Goal: Information Seeking & Learning: Check status

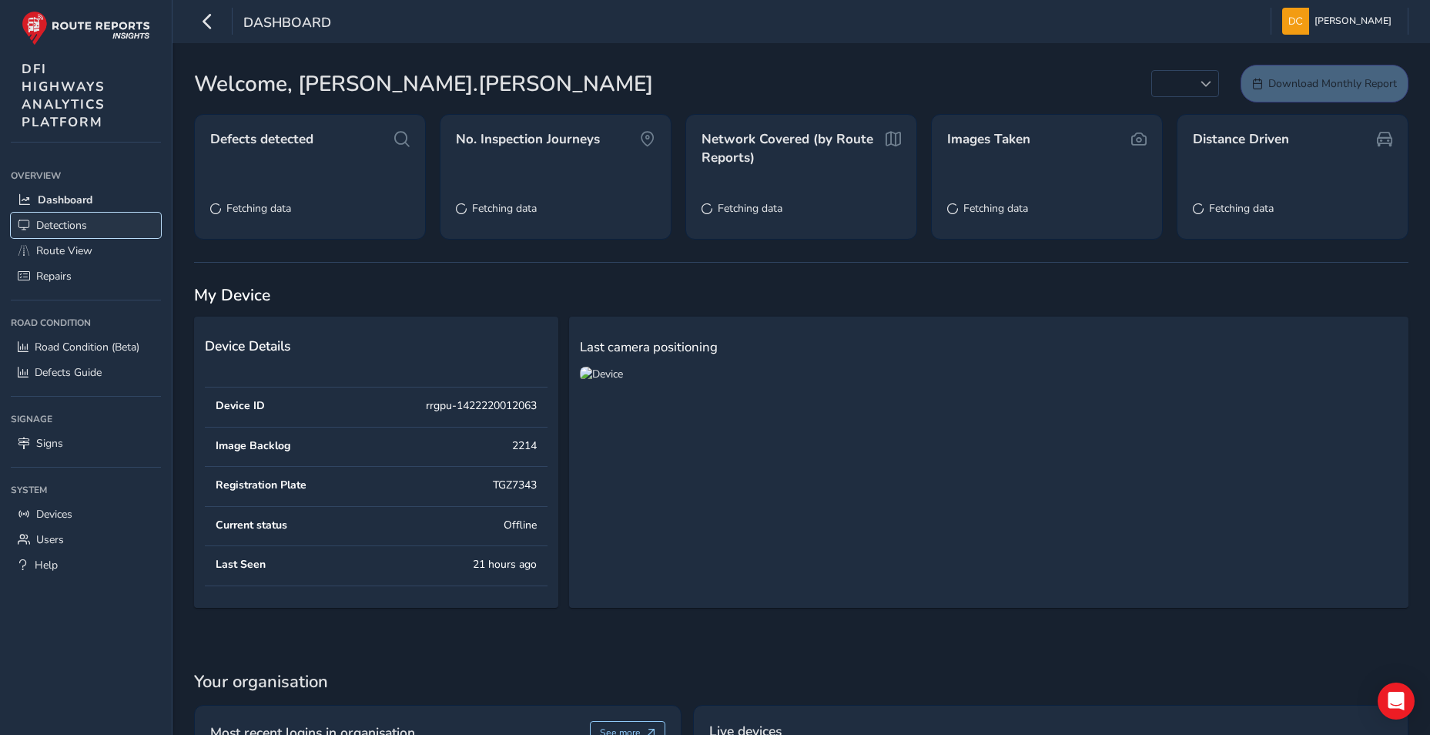
click at [80, 222] on span "Detections" at bounding box center [61, 225] width 51 height 15
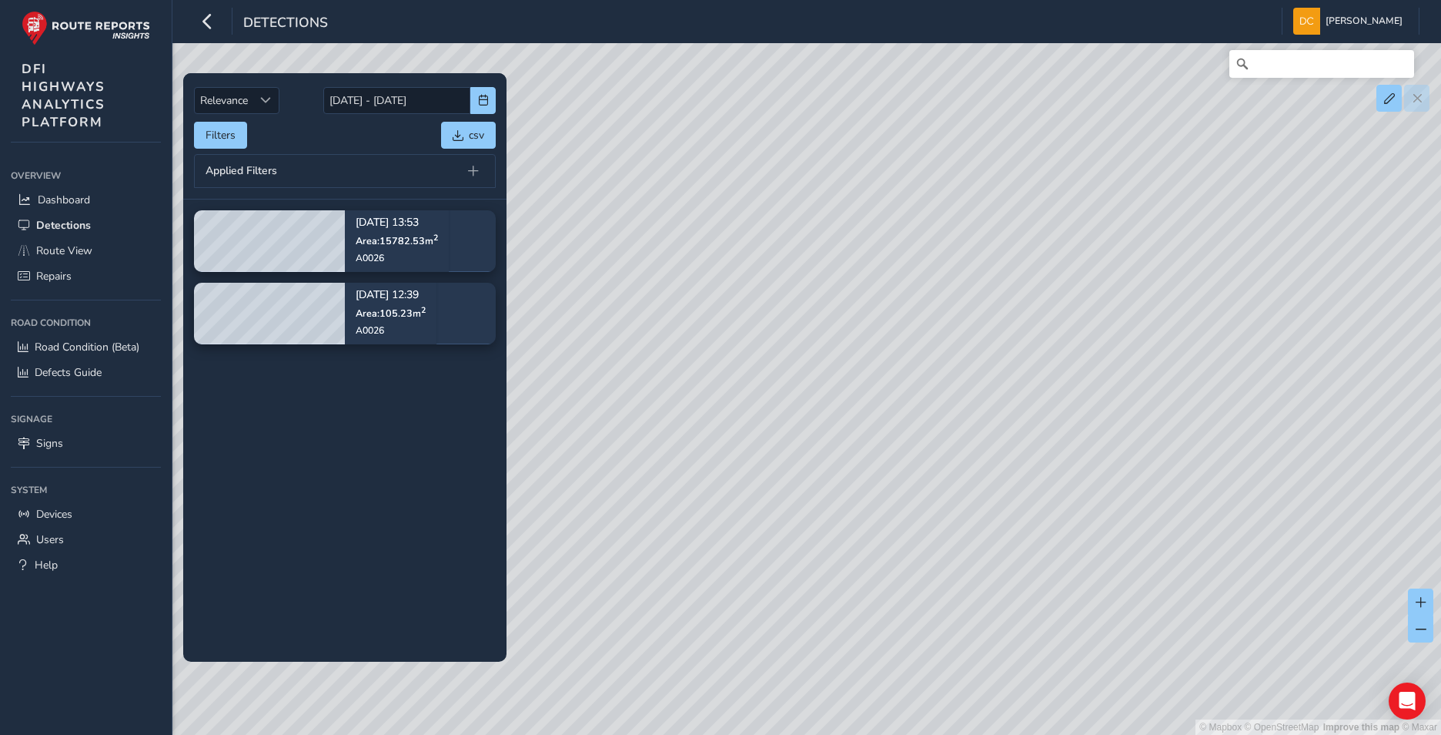
click at [269, 170] on span "Applied Filters" at bounding box center [242, 171] width 72 height 11
click at [468, 170] on span at bounding box center [473, 171] width 11 height 11
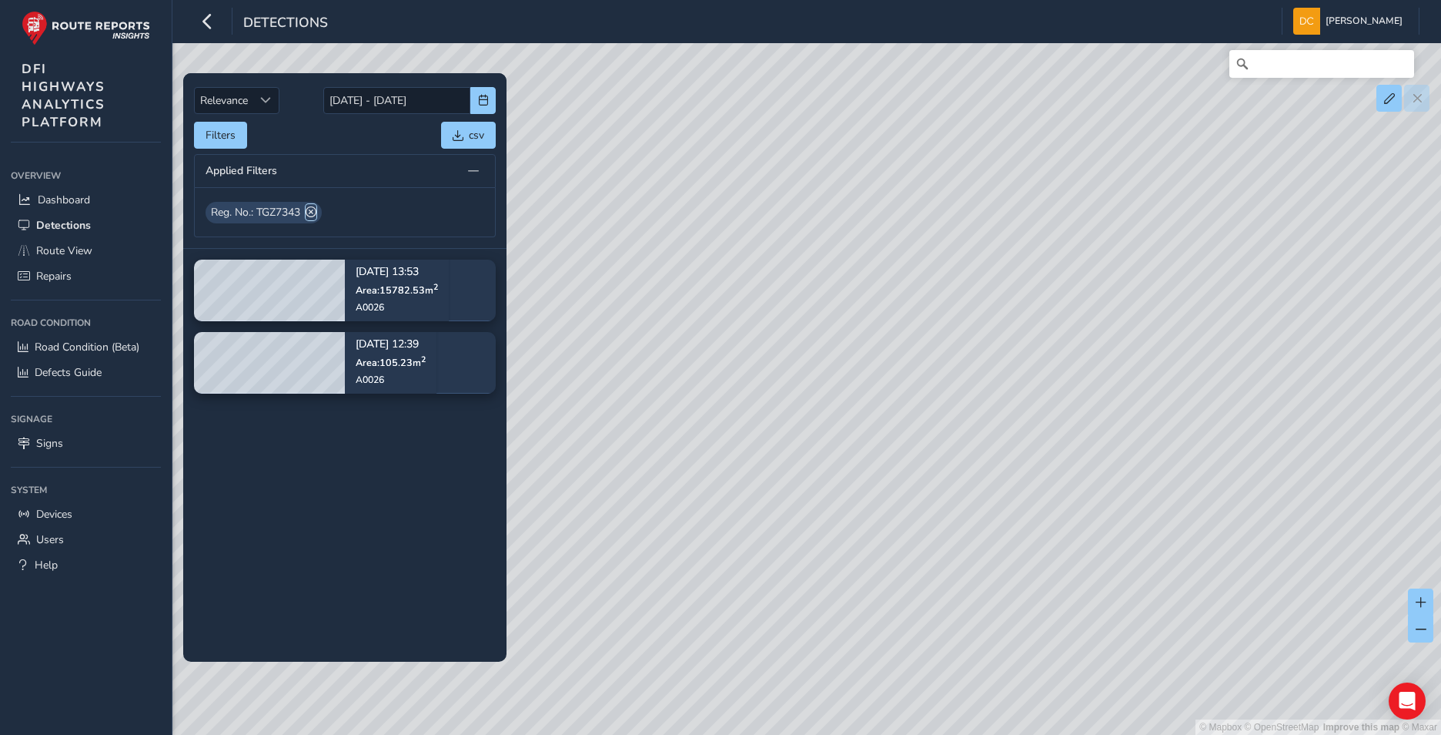
click at [316, 209] on span at bounding box center [311, 212] width 11 height 16
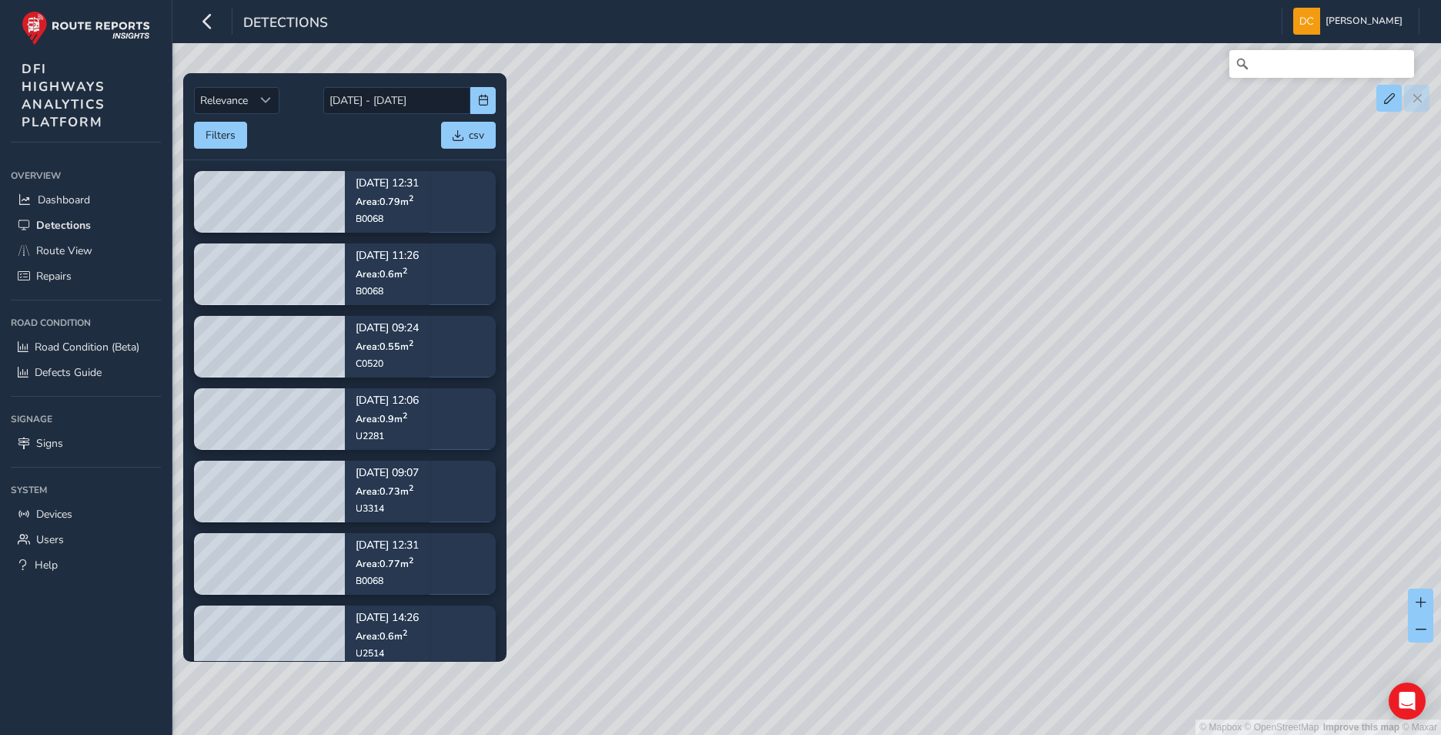
drag, startPoint x: 739, startPoint y: 376, endPoint x: 1129, endPoint y: 308, distance: 395.4
click at [1273, 267] on div "© Mapbox © OpenStreetMap Improve this map © Maxar" at bounding box center [720, 367] width 1441 height 735
drag, startPoint x: 877, startPoint y: 370, endPoint x: 1140, endPoint y: 462, distance: 278.3
click at [1140, 462] on div "© Mapbox © OpenStreetMap Improve this map © Maxar" at bounding box center [720, 367] width 1441 height 735
drag, startPoint x: 993, startPoint y: 530, endPoint x: 979, endPoint y: 430, distance: 101.0
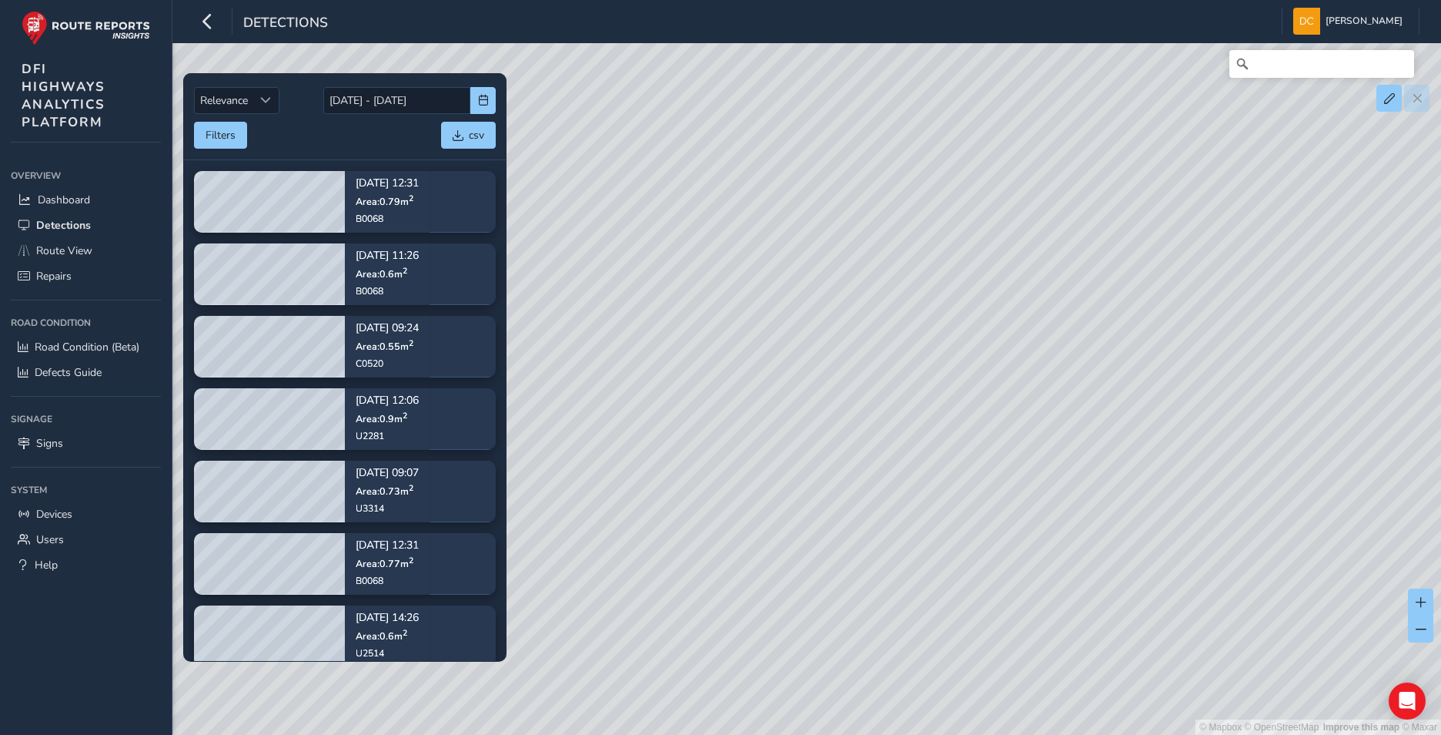
click at [979, 430] on div "© Mapbox © OpenStreetMap Improve this map © Maxar" at bounding box center [720, 367] width 1441 height 735
drag, startPoint x: 1140, startPoint y: 525, endPoint x: 912, endPoint y: 179, distance: 414.1
click at [912, 179] on div "© Mapbox © OpenStreetMap Improve this map © Maxar" at bounding box center [720, 367] width 1441 height 735
click at [405, 99] on input "[DATE] - [DATE]" at bounding box center [396, 100] width 147 height 27
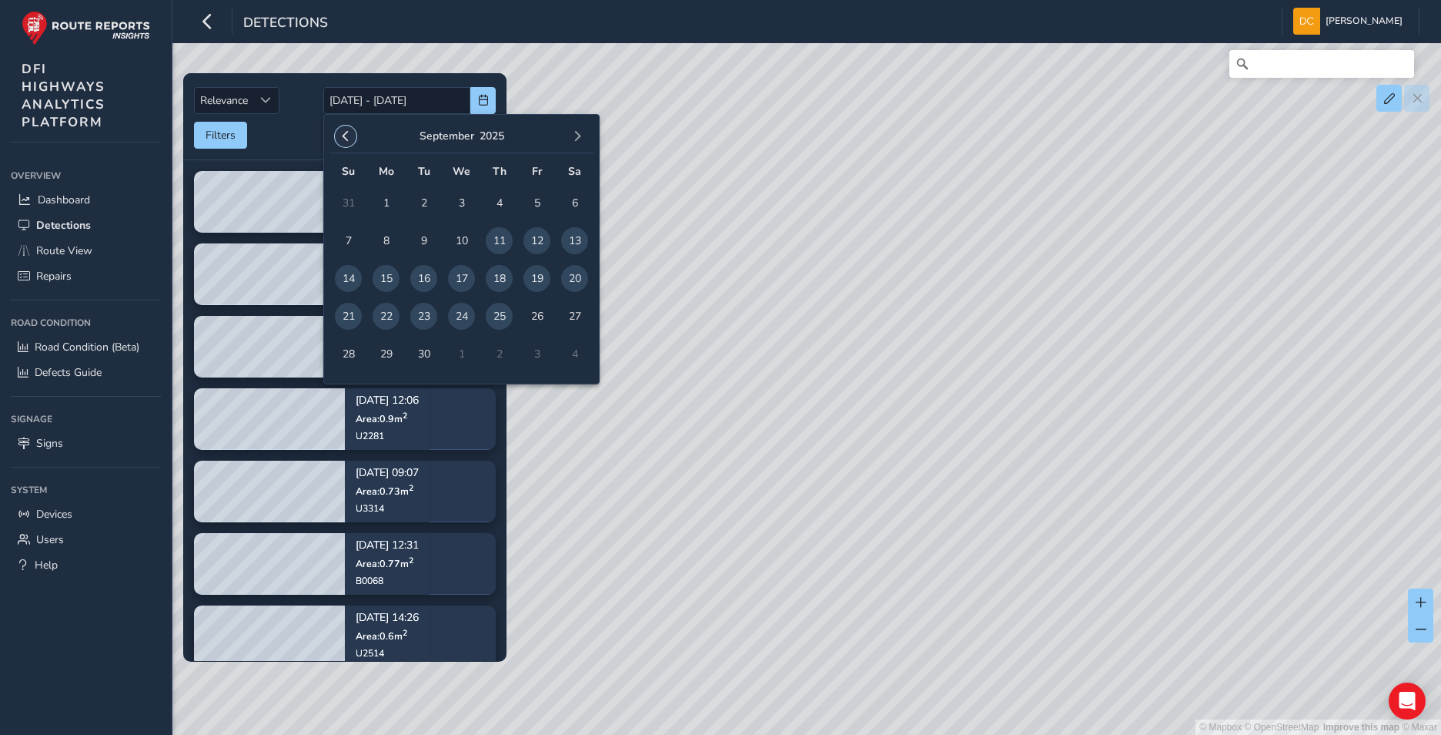
click at [341, 136] on span "button" at bounding box center [345, 136] width 11 height 11
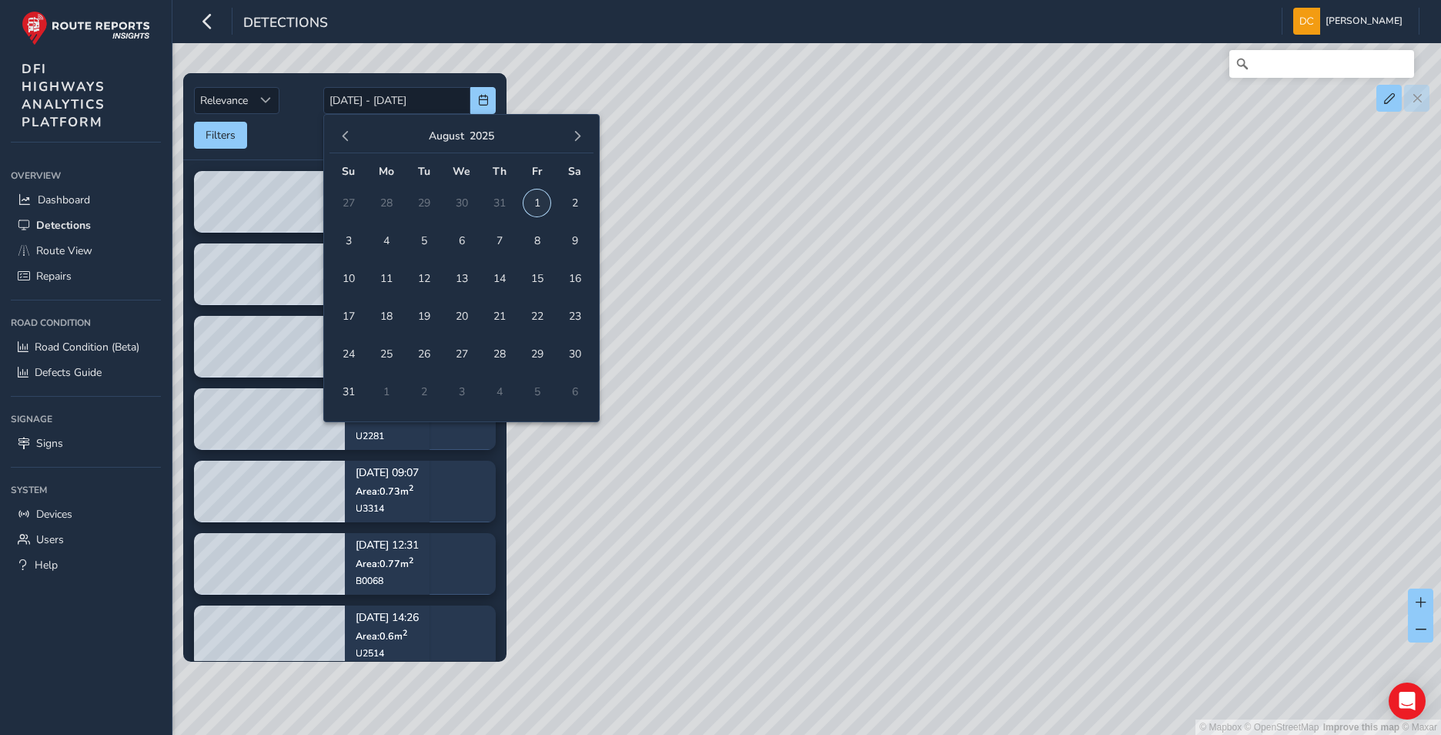
click at [540, 200] on span "1" at bounding box center [537, 202] width 27 height 27
type input "[DATE]"
click at [452, 99] on input "[DATE]" at bounding box center [396, 100] width 147 height 27
click at [572, 141] on span "button" at bounding box center [577, 136] width 11 height 11
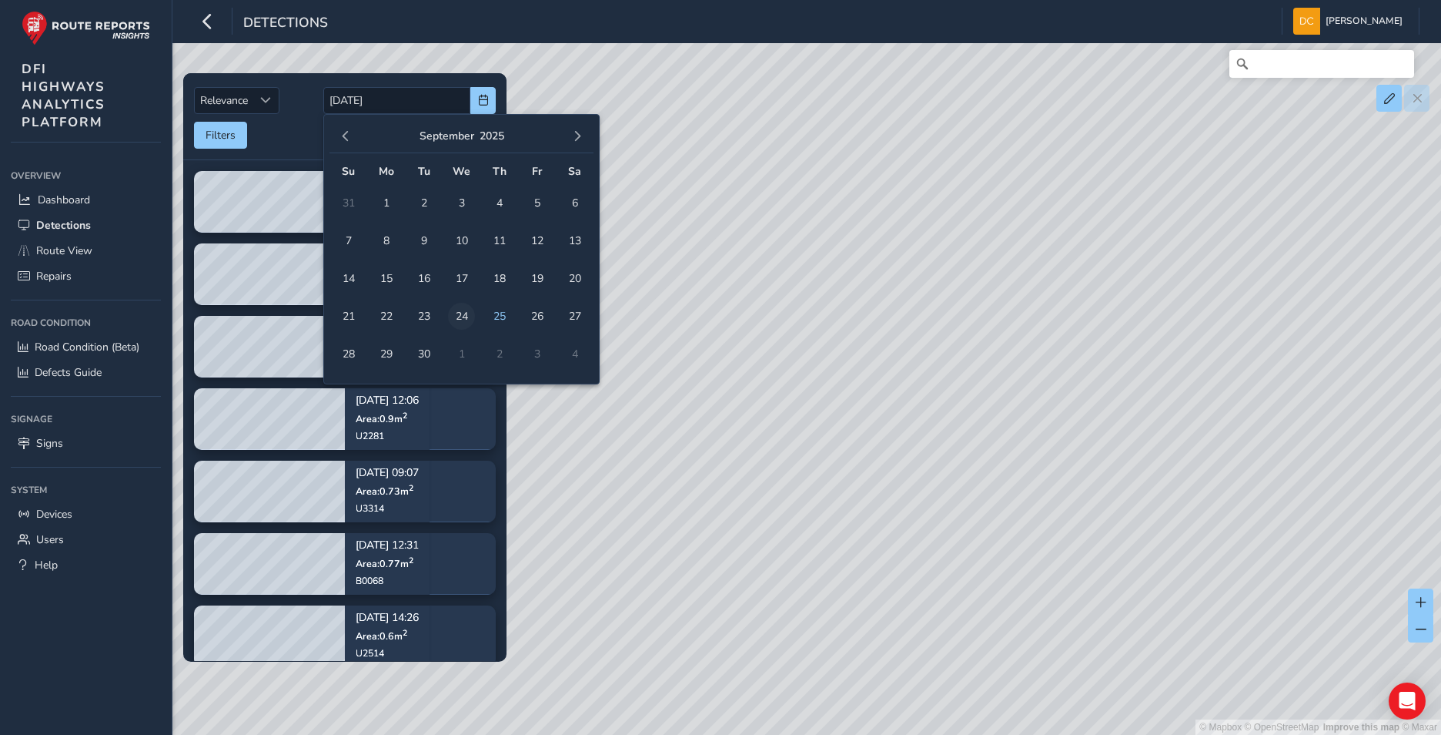
click at [459, 313] on span "24" at bounding box center [461, 316] width 27 height 27
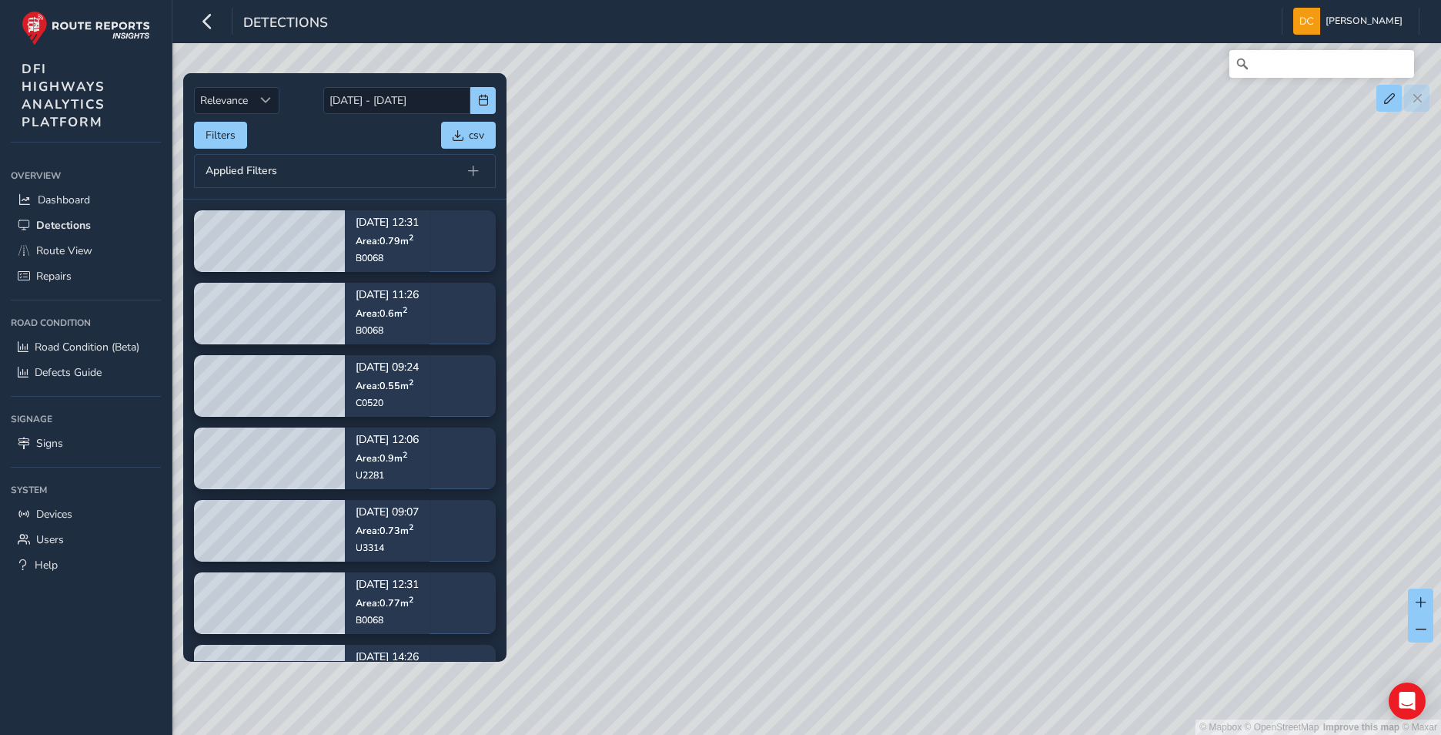
drag, startPoint x: 812, startPoint y: 421, endPoint x: 1006, endPoint y: 409, distance: 194.4
click at [1006, 409] on div "© Mapbox © OpenStreetMap Improve this map © Maxar" at bounding box center [720, 367] width 1441 height 735
